Goal: Submit feedback/report problem: Submit feedback/report problem

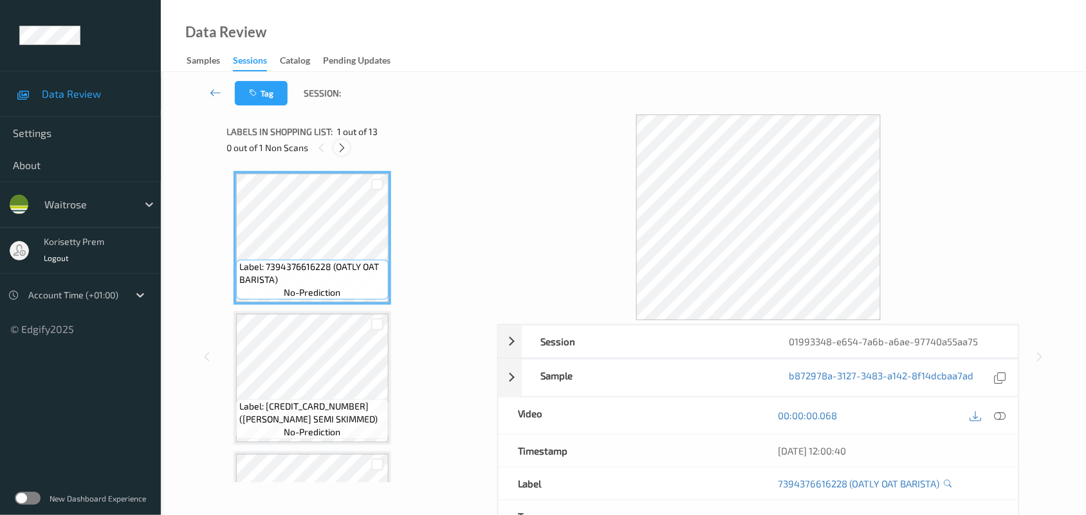
click at [339, 147] on icon at bounding box center [341, 148] width 11 height 12
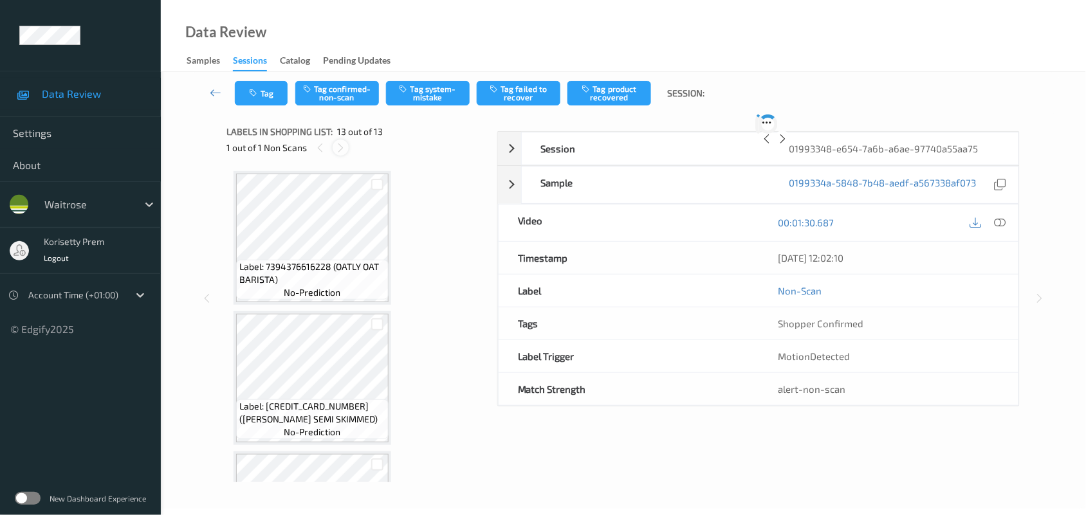
scroll to position [1507, 0]
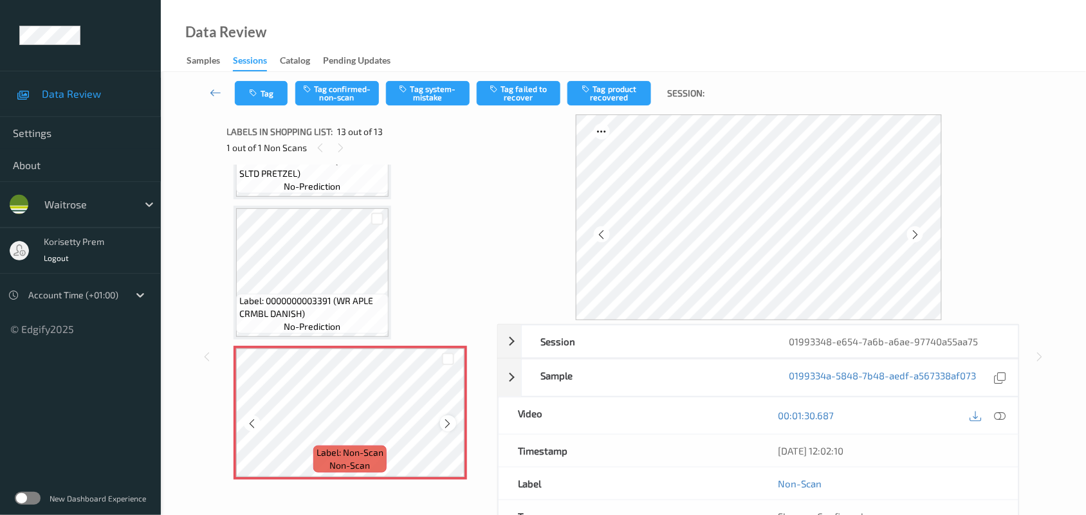
click at [452, 418] on icon at bounding box center [448, 424] width 11 height 12
click at [284, 294] on div "Label: 0000000003391 (WR APLE CRMBL DANISH) no-prediction" at bounding box center [312, 314] width 152 height 40
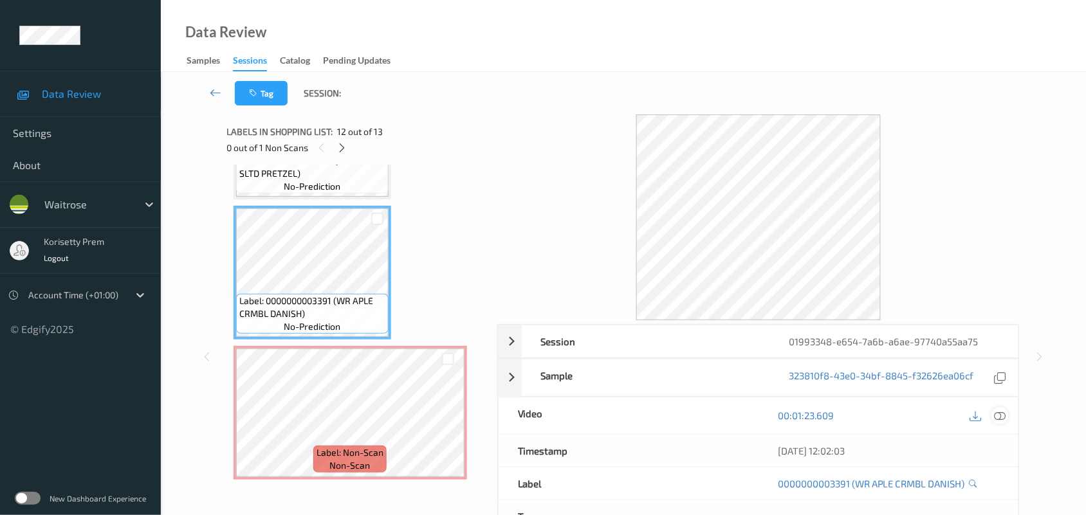
click at [996, 416] on icon at bounding box center [1001, 416] width 12 height 12
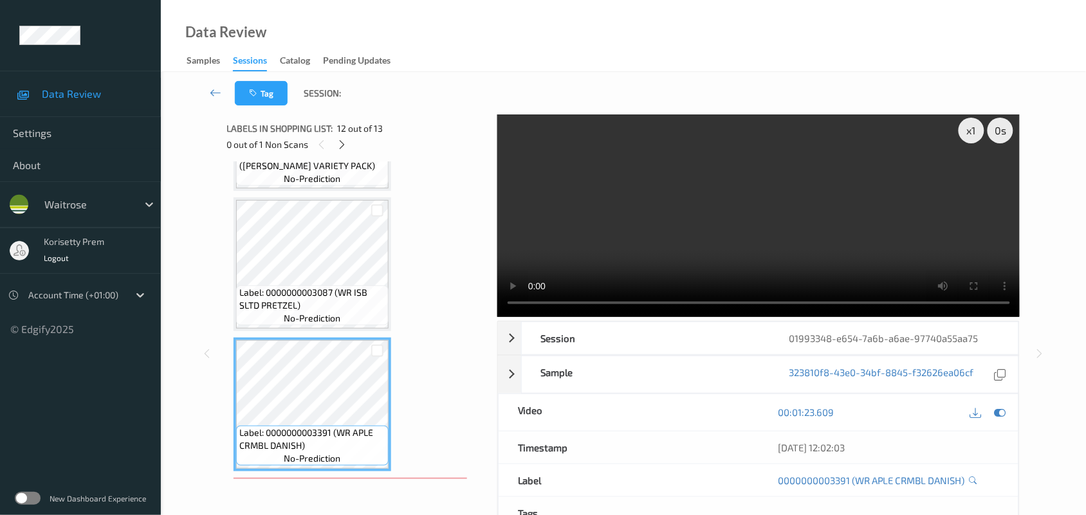
scroll to position [1347, 0]
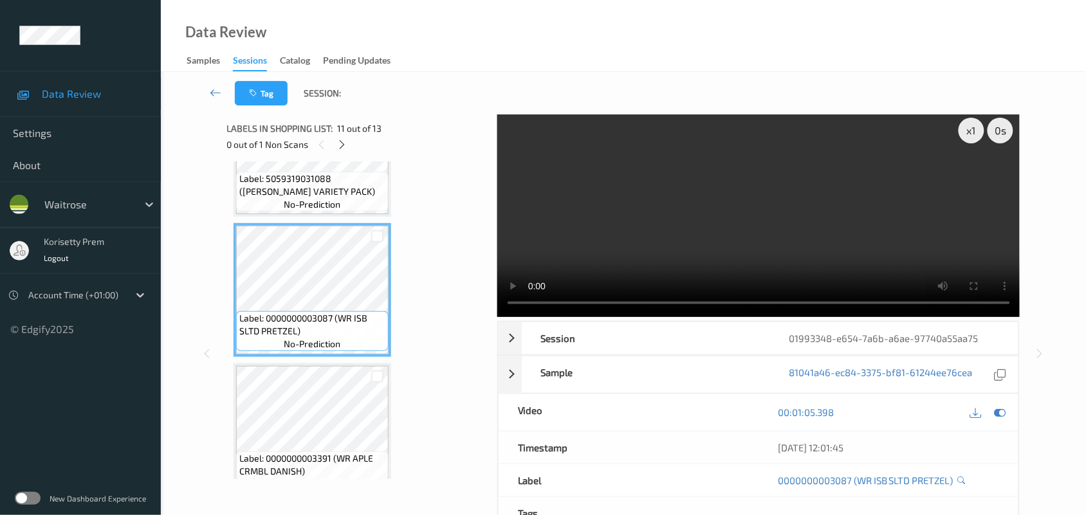
click at [731, 245] on video at bounding box center [758, 214] width 523 height 206
click at [711, 244] on video at bounding box center [758, 214] width 523 height 206
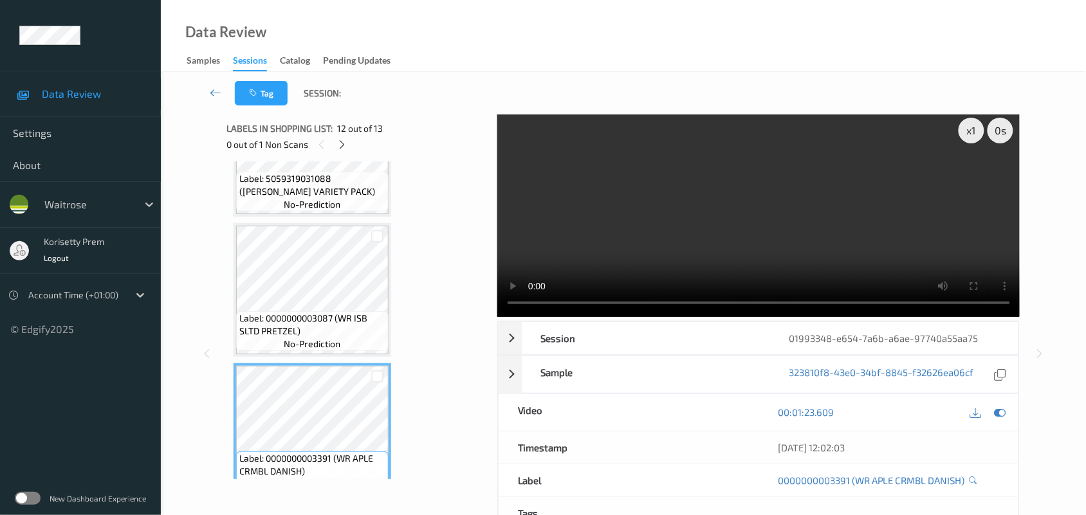
click at [789, 188] on video at bounding box center [758, 214] width 523 height 206
click at [715, 227] on video at bounding box center [758, 214] width 523 height 206
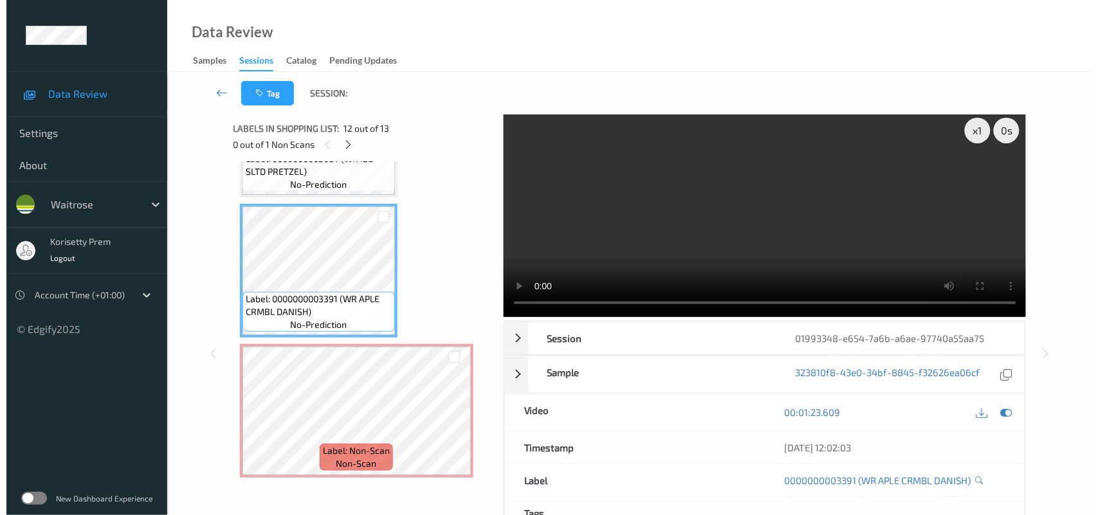
scroll to position [1507, 0]
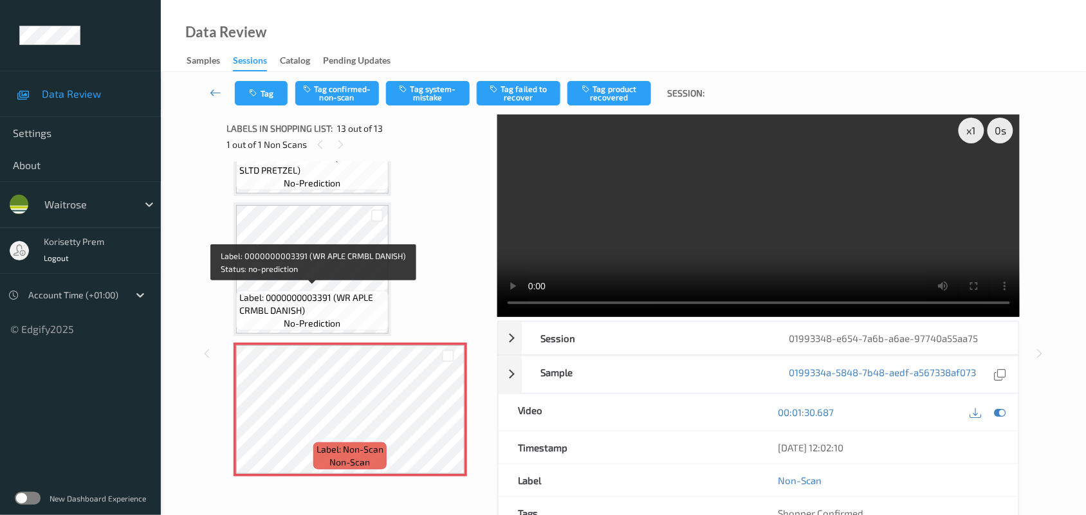
click at [312, 293] on span "Label: 0000000003391 (WR APLE CRMBL DANISH)" at bounding box center [312, 304] width 146 height 26
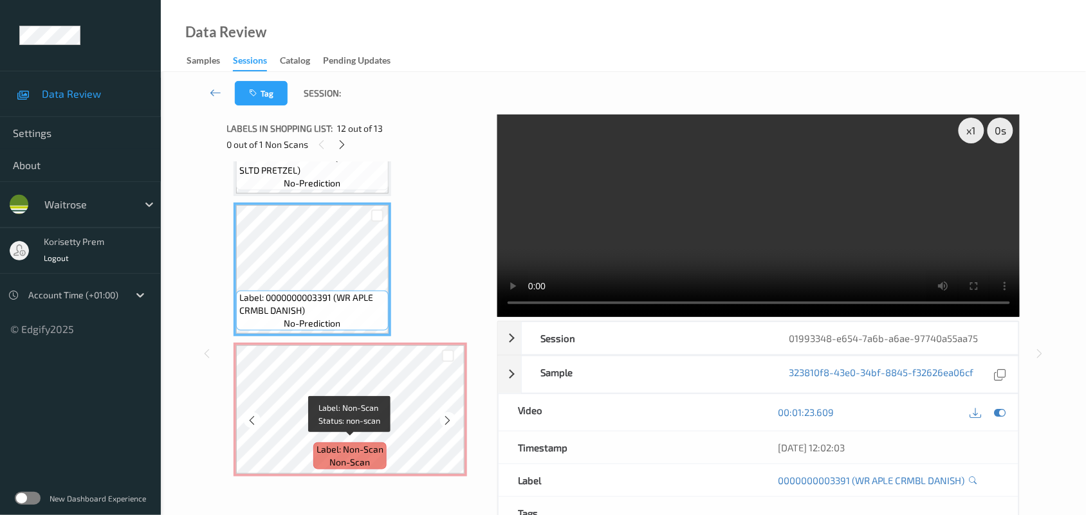
click at [373, 457] on div "Label: Non-Scan non-scan" at bounding box center [349, 456] width 73 height 27
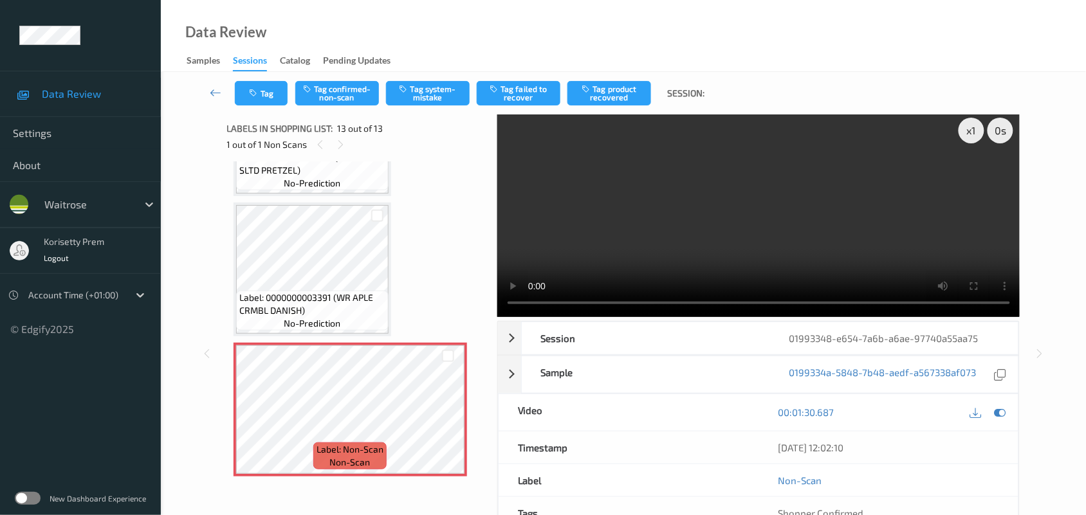
click at [338, 297] on span "Label: 0000000003391 (WR APLE CRMBL DANISH)" at bounding box center [312, 304] width 146 height 26
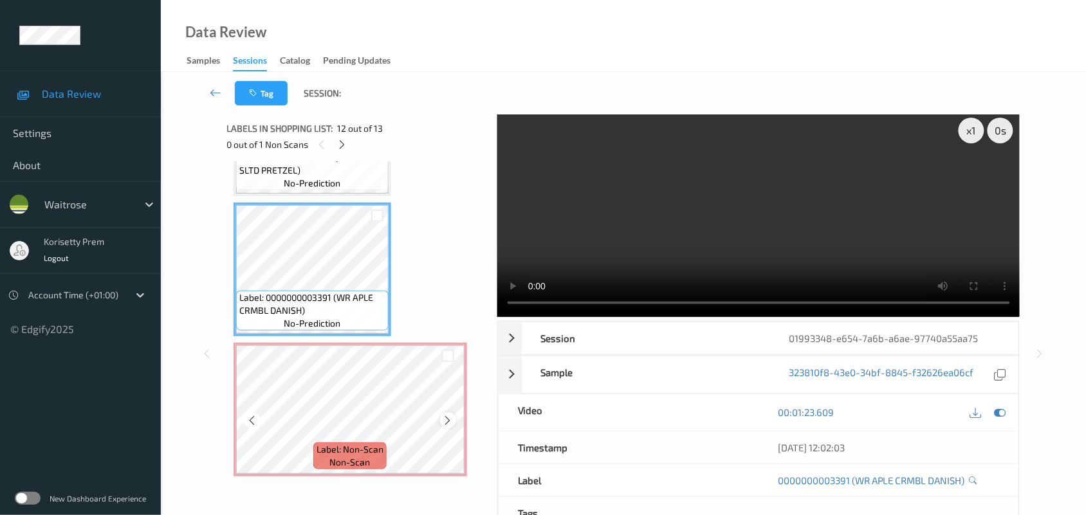
click at [444, 415] on icon at bounding box center [448, 421] width 11 height 12
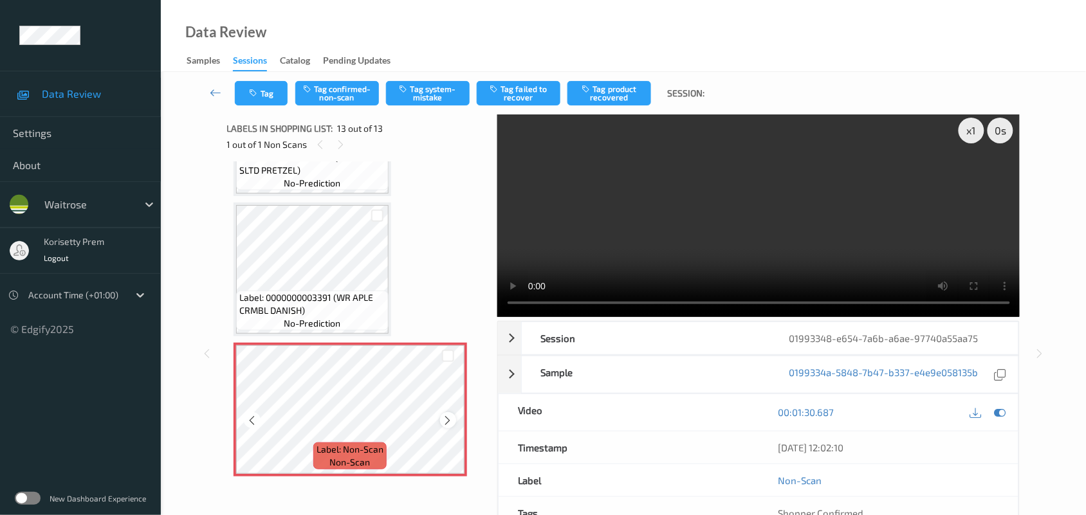
click at [443, 415] on icon at bounding box center [448, 421] width 11 height 12
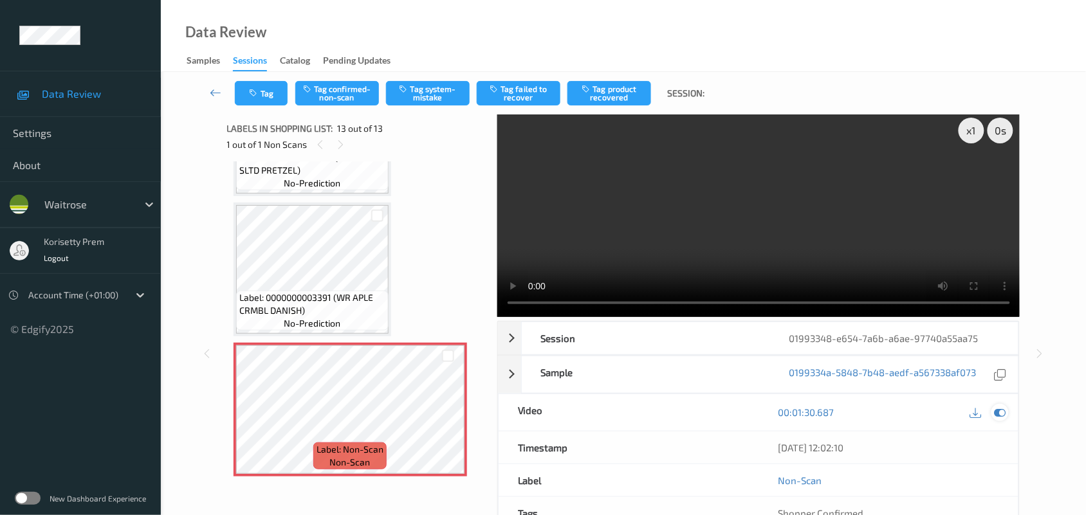
click at [999, 416] on icon at bounding box center [1001, 413] width 12 height 12
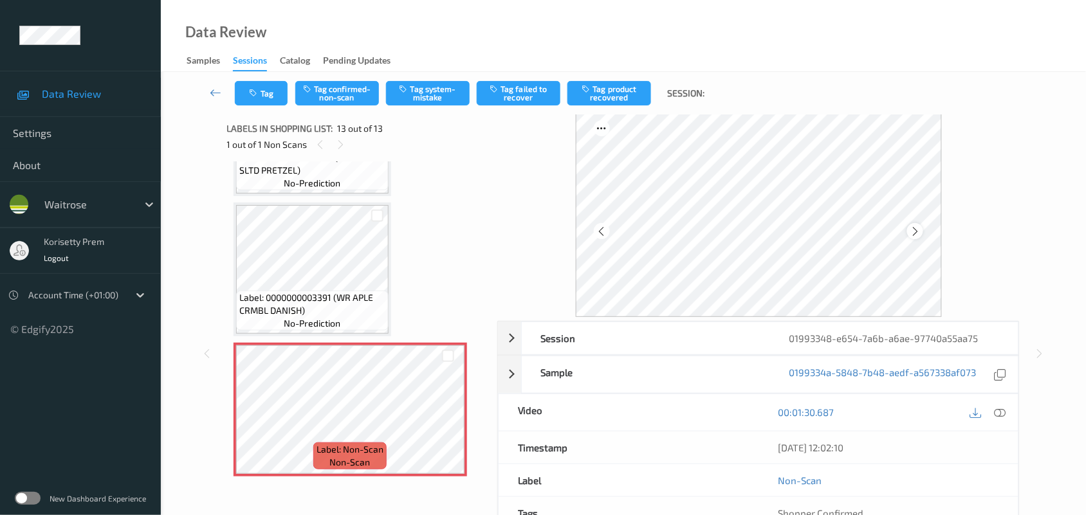
click at [910, 228] on icon at bounding box center [915, 232] width 11 height 12
click at [441, 100] on button "Tag system-mistake" at bounding box center [428, 93] width 84 height 24
click at [265, 87] on button "Tag" at bounding box center [261, 93] width 53 height 24
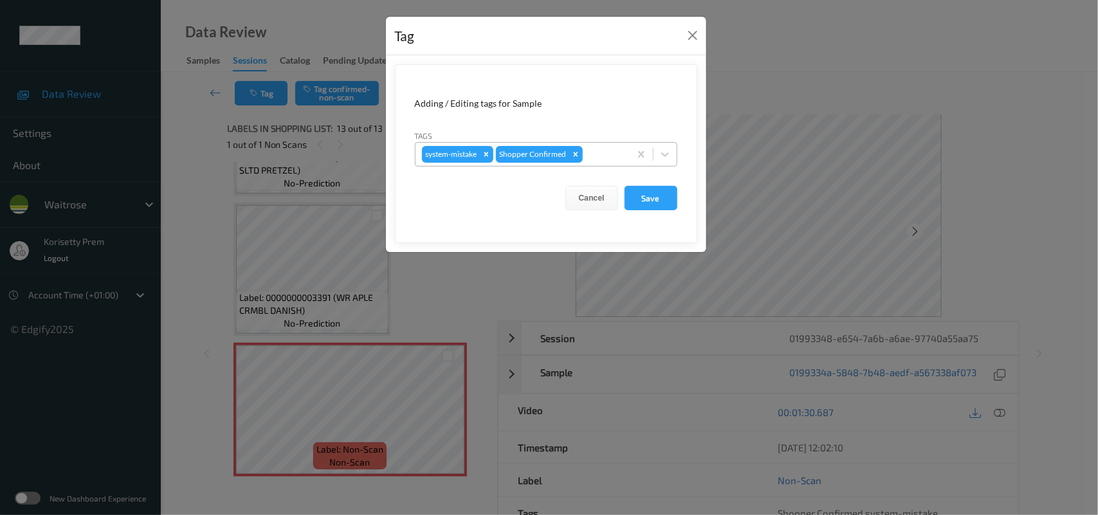
click at [600, 160] on div at bounding box center [604, 154] width 38 height 15
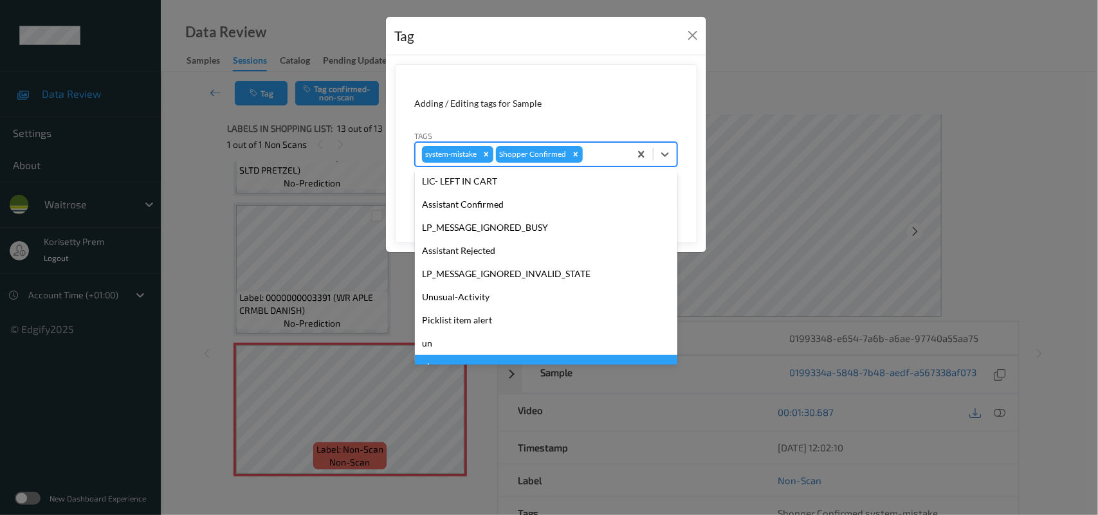
scroll to position [297, 0]
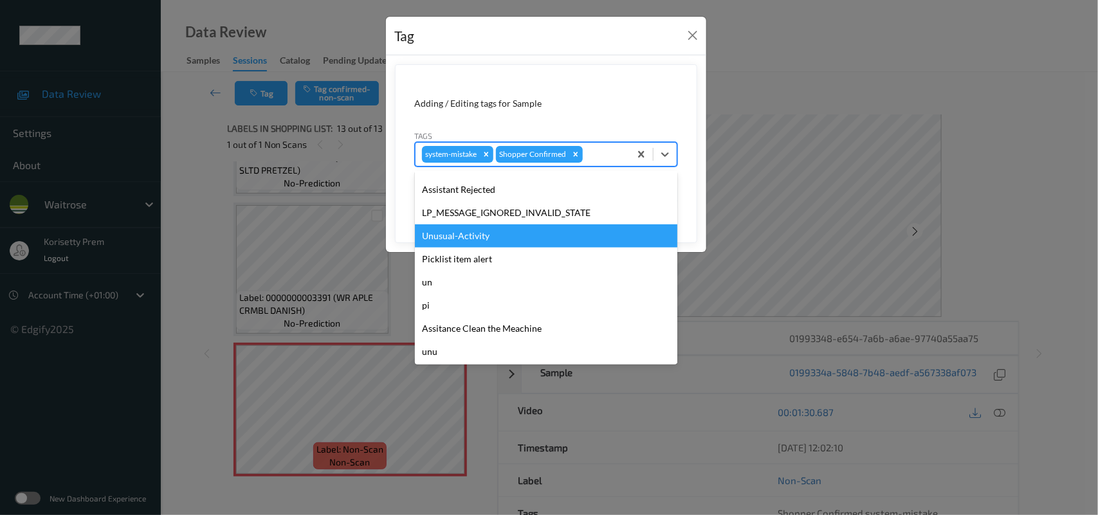
click at [473, 239] on div "Unusual-Activity" at bounding box center [546, 236] width 262 height 23
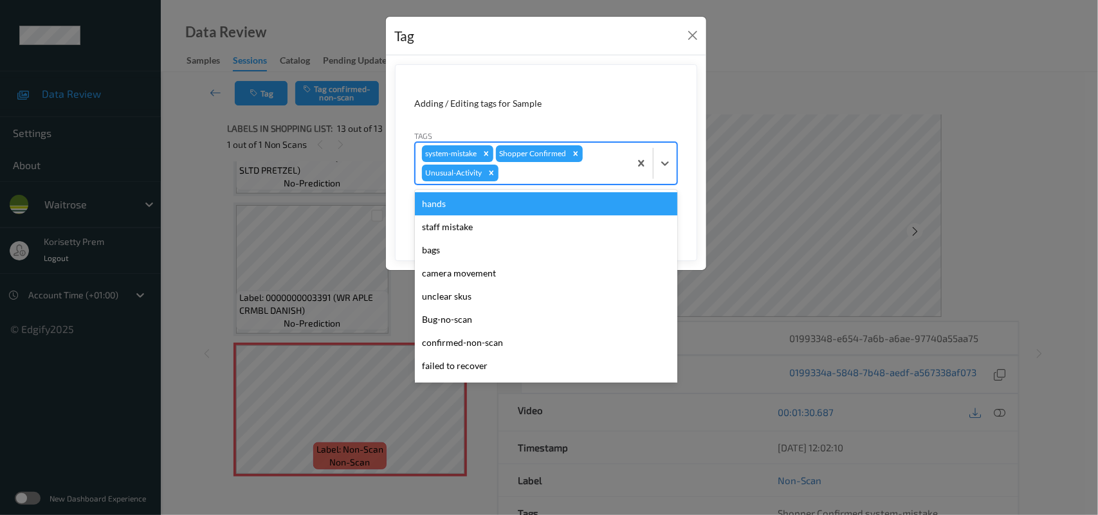
click at [571, 180] on div at bounding box center [562, 172] width 122 height 15
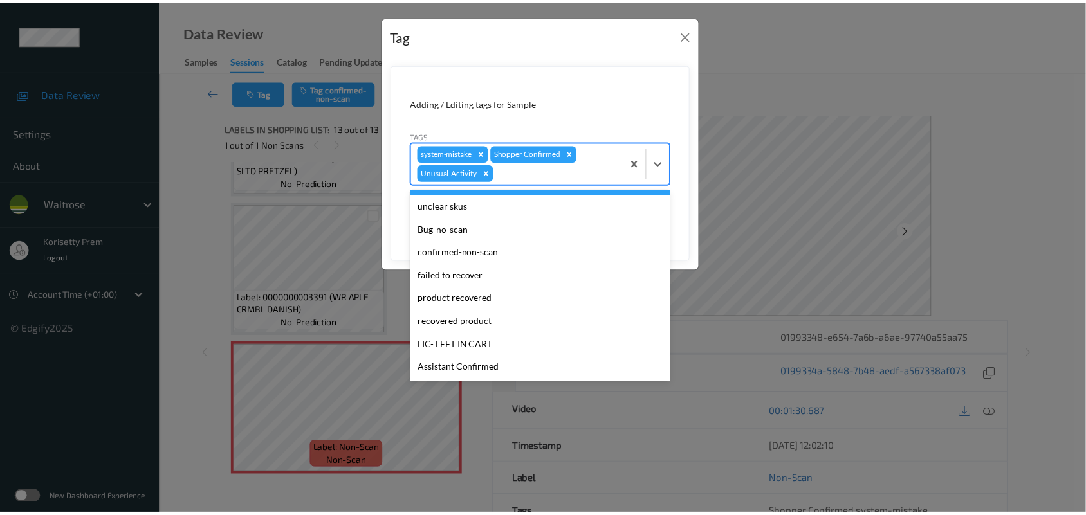
scroll to position [275, 0]
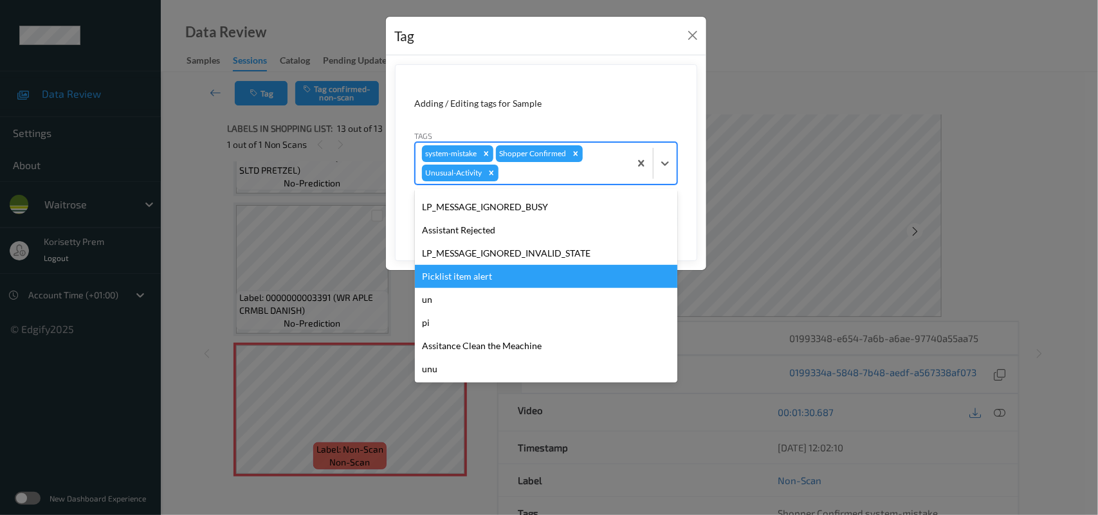
click at [479, 284] on div "Picklist item alert" at bounding box center [546, 276] width 262 height 23
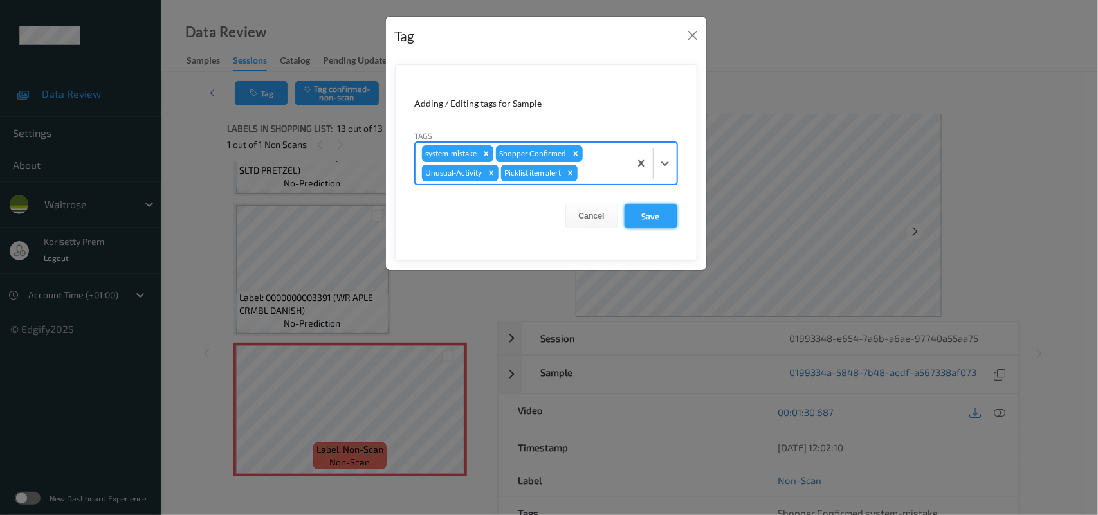
click at [645, 217] on button "Save" at bounding box center [651, 216] width 53 height 24
